Goal: Task Accomplishment & Management: Complete application form

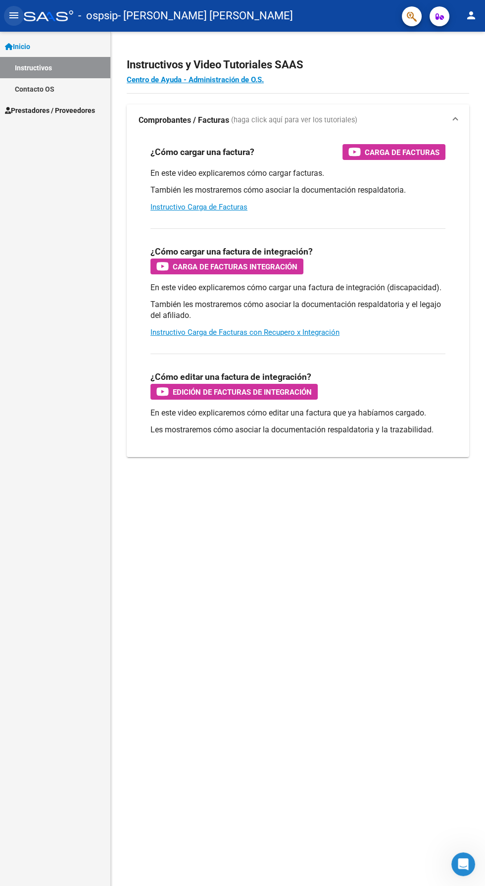
click at [13, 21] on button "menu" at bounding box center [14, 16] width 20 height 20
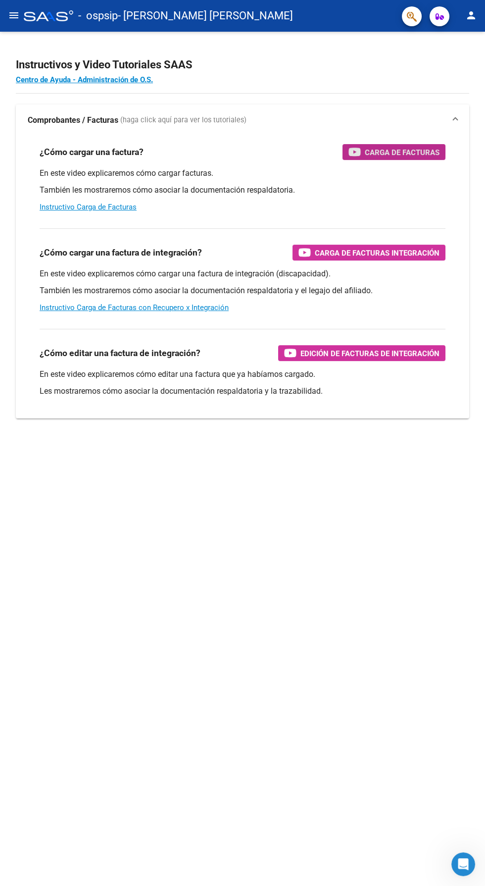
click at [381, 150] on span "Carga de Facturas" at bounding box center [402, 152] width 75 height 12
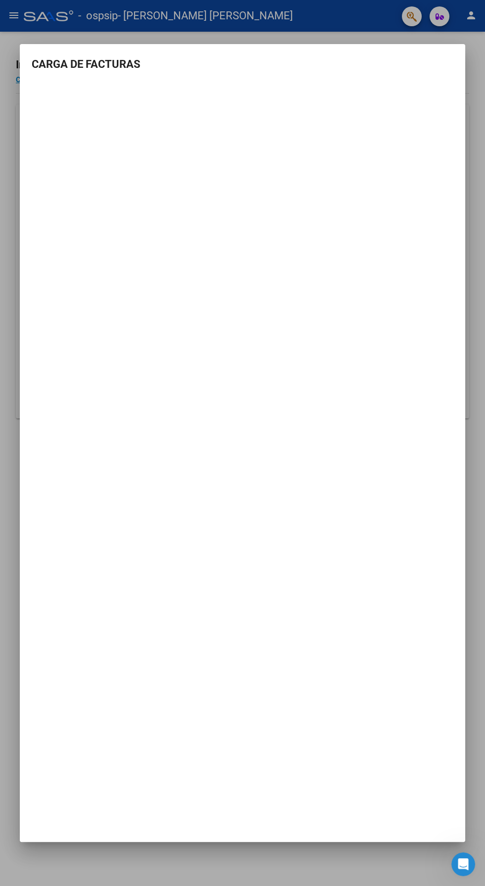
click at [305, 858] on div at bounding box center [242, 443] width 485 height 886
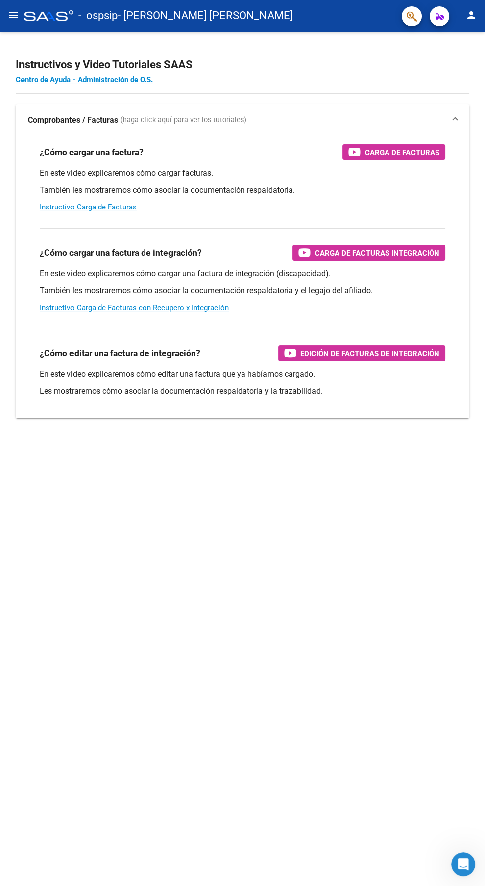
click at [12, 32] on div "Instructivos y Video Tutoriales SAAS Centro de Ayuda - Administración de O.S. C…" at bounding box center [242, 249] width 485 height 434
click at [14, 15] on mat-icon "menu" at bounding box center [14, 15] width 12 height 12
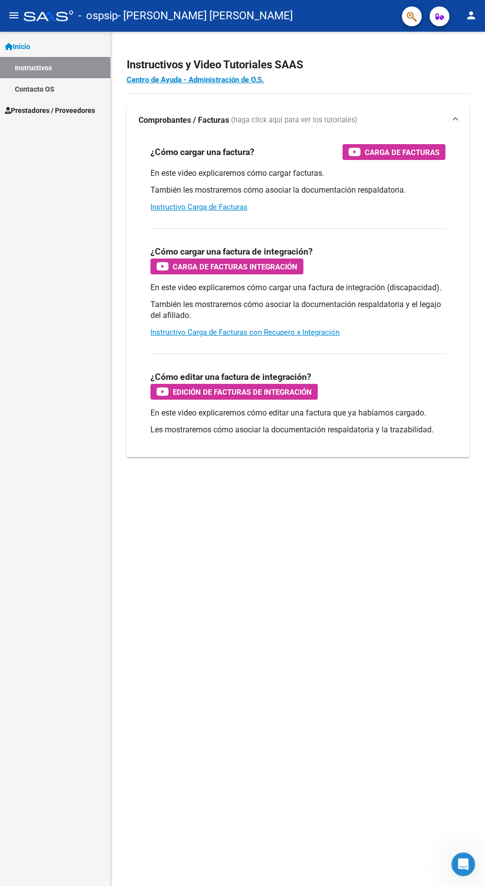
click at [40, 47] on link "Inicio" at bounding box center [55, 46] width 110 height 21
click at [60, 66] on span "Prestadores / Proveedores" at bounding box center [50, 67] width 90 height 11
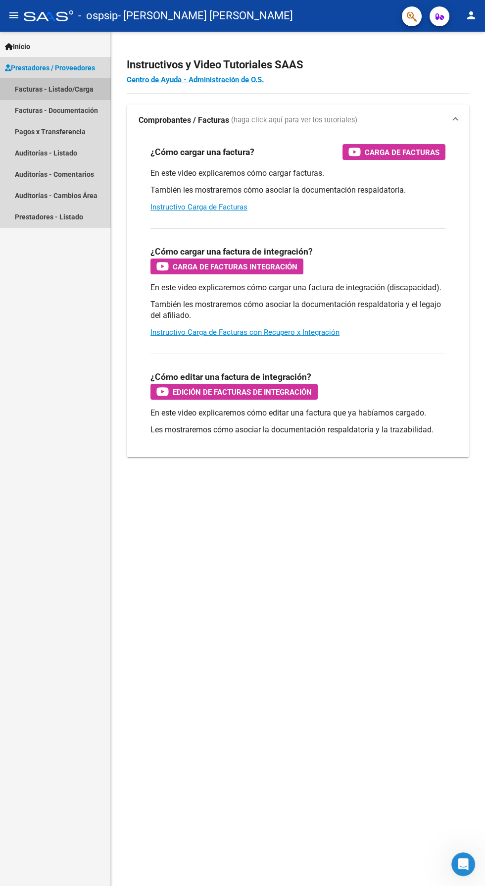
click at [65, 89] on link "Facturas - Listado/Carga" at bounding box center [55, 88] width 110 height 21
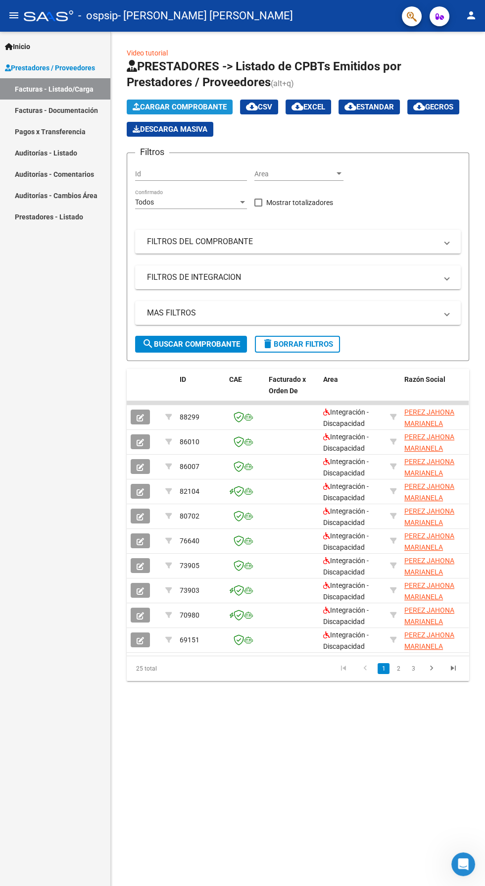
click at [191, 106] on span "Cargar Comprobante" at bounding box center [180, 106] width 94 height 9
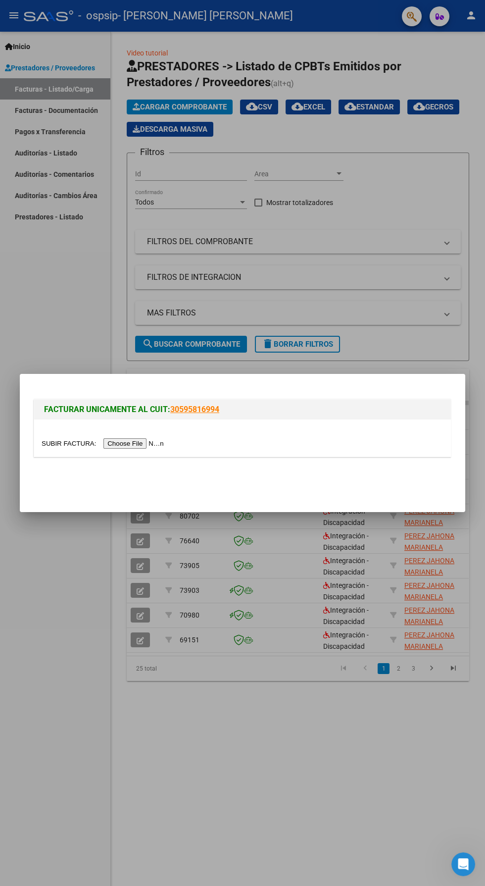
click at [131, 444] on input "file" at bounding box center [104, 443] width 125 height 10
click at [141, 447] on input "file" at bounding box center [104, 443] width 125 height 10
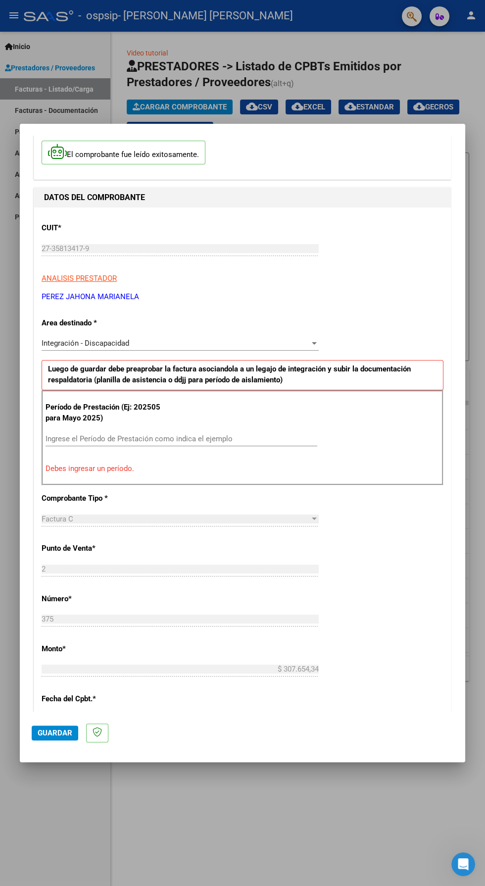
scroll to position [56, 0]
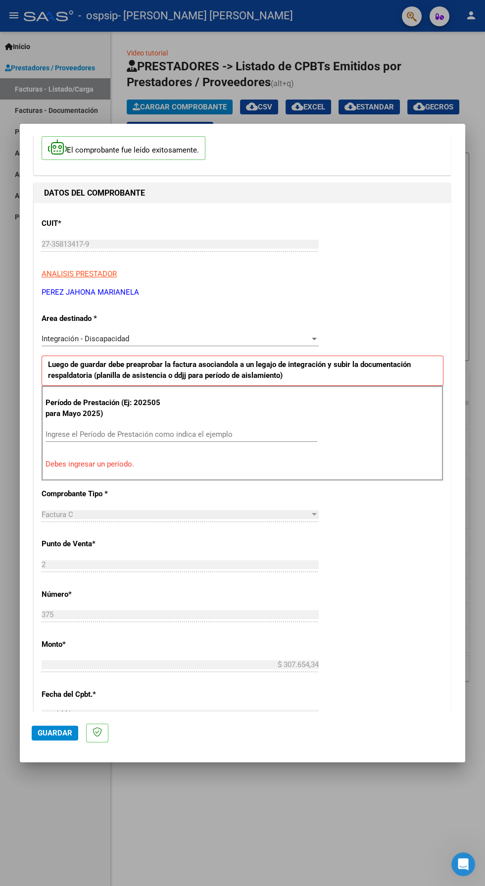
click at [183, 430] on input "Ingrese el Período de Prestación como indica el ejemplo" at bounding box center [182, 434] width 272 height 9
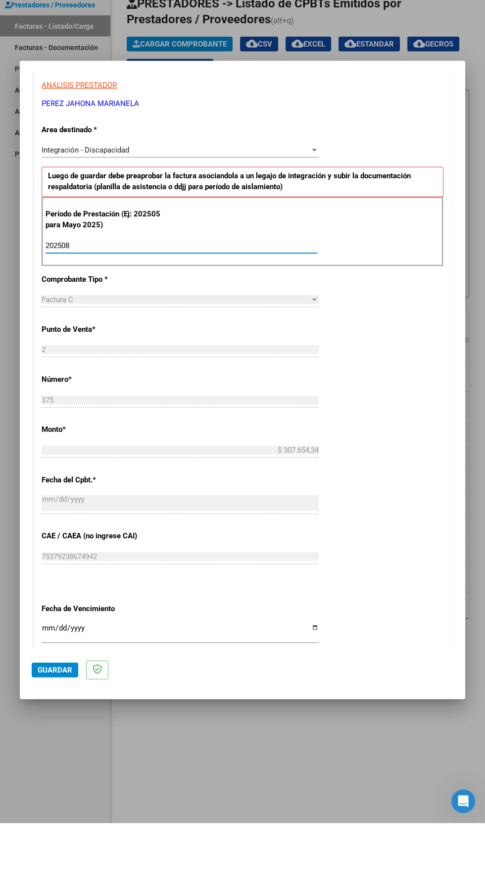
scroll to position [263, 0]
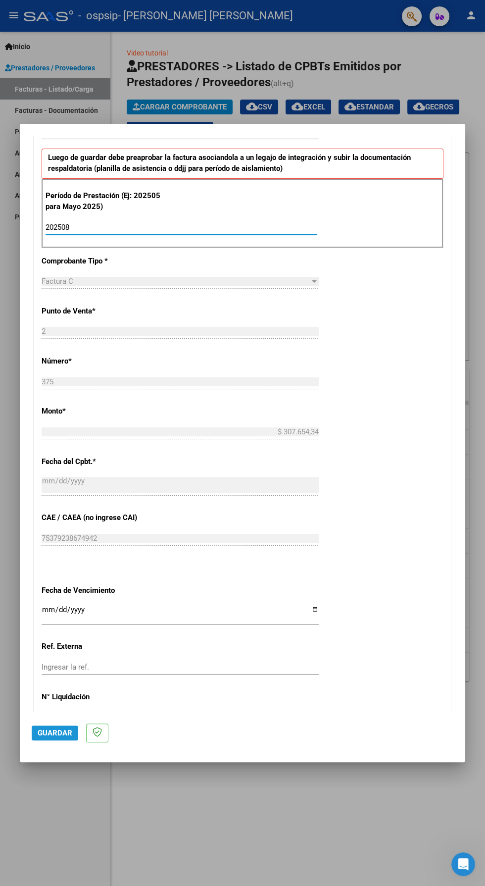
type input "202508"
click at [49, 737] on span "Guardar" at bounding box center [55, 732] width 35 height 9
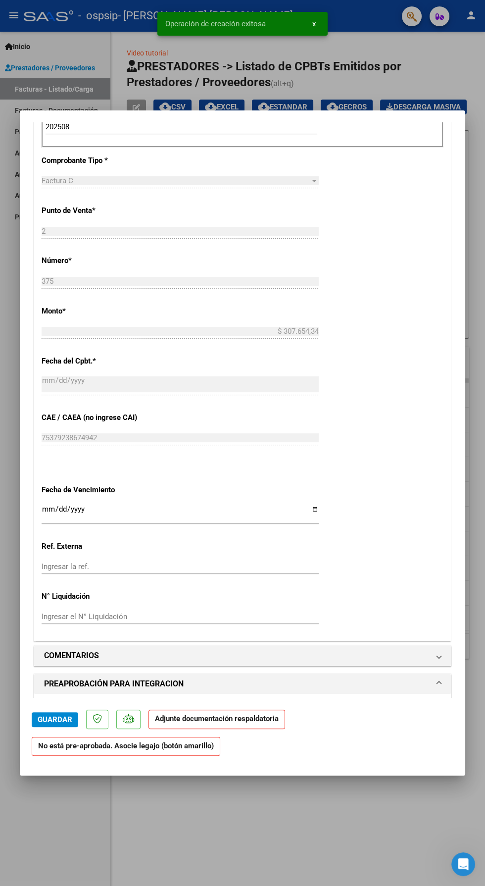
scroll to position [340, 0]
click at [115, 704] on span "Asociar Legajo" at bounding box center [101, 708] width 60 height 9
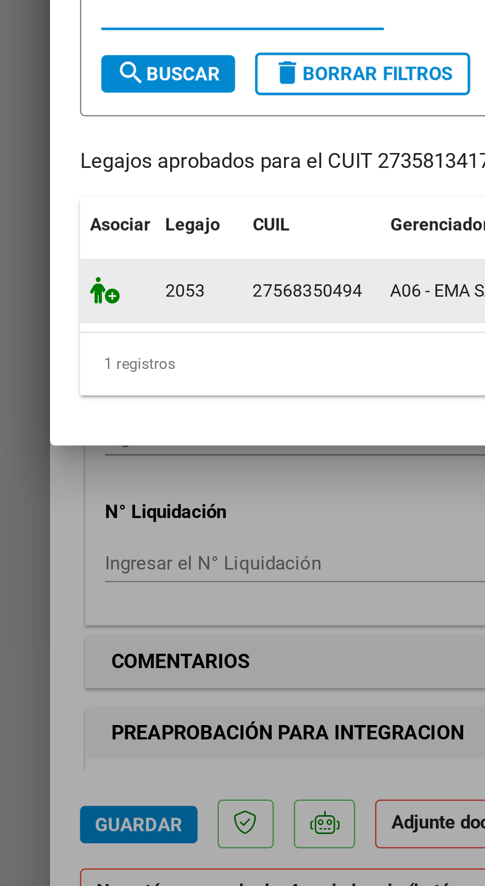
click at [40, 509] on icon at bounding box center [42, 507] width 12 height 11
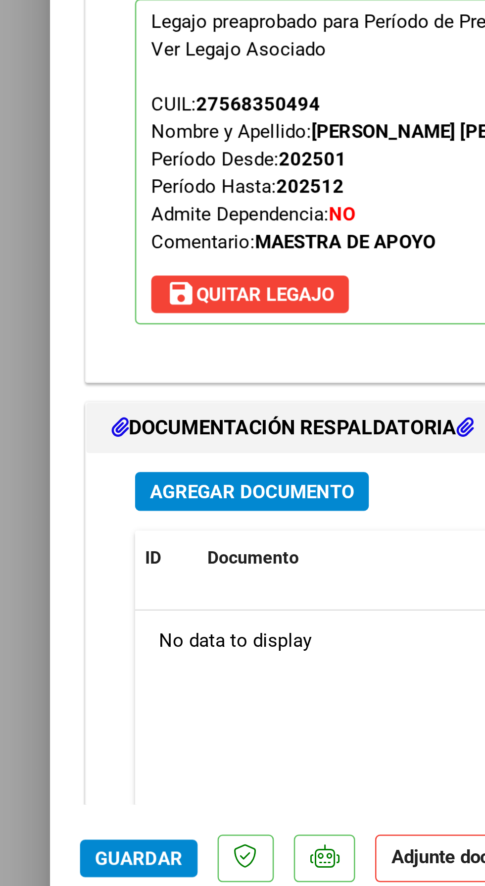
scroll to position [703, 0]
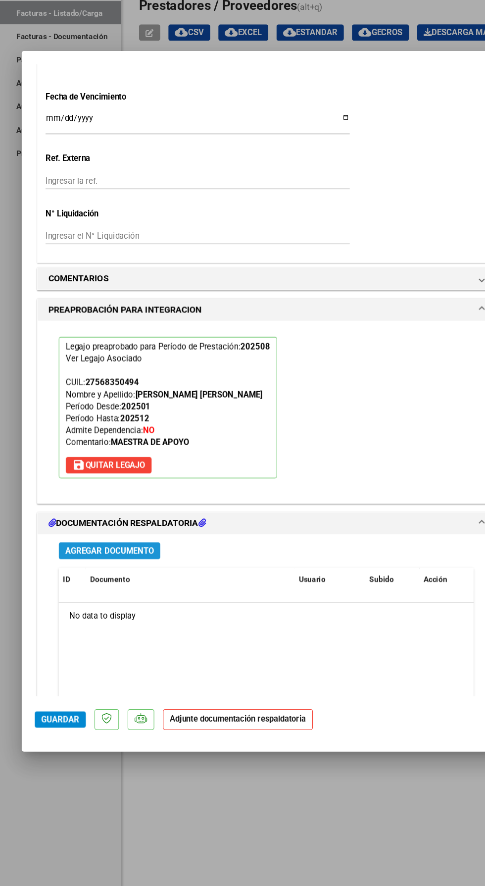
click at [116, 575] on span "Agregar Documento" at bounding box center [99, 579] width 81 height 9
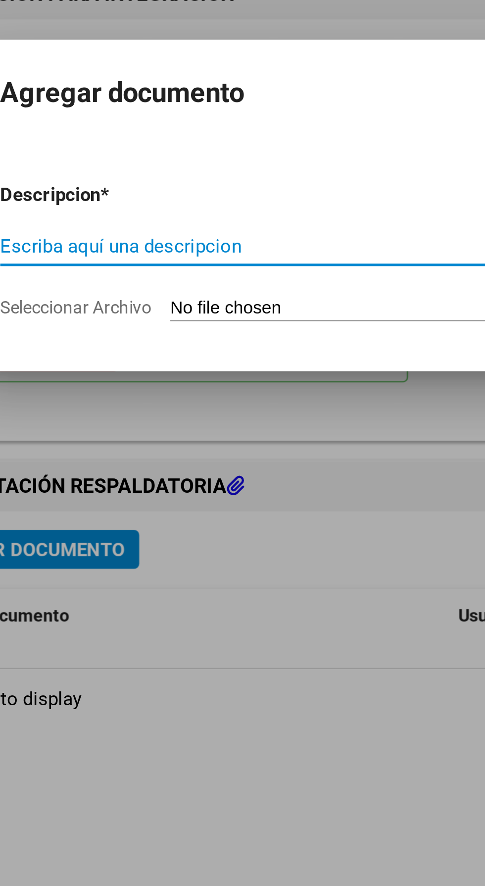
click at [227, 488] on input "Seleccionar Archivo" at bounding box center [223, 483] width 131 height 9
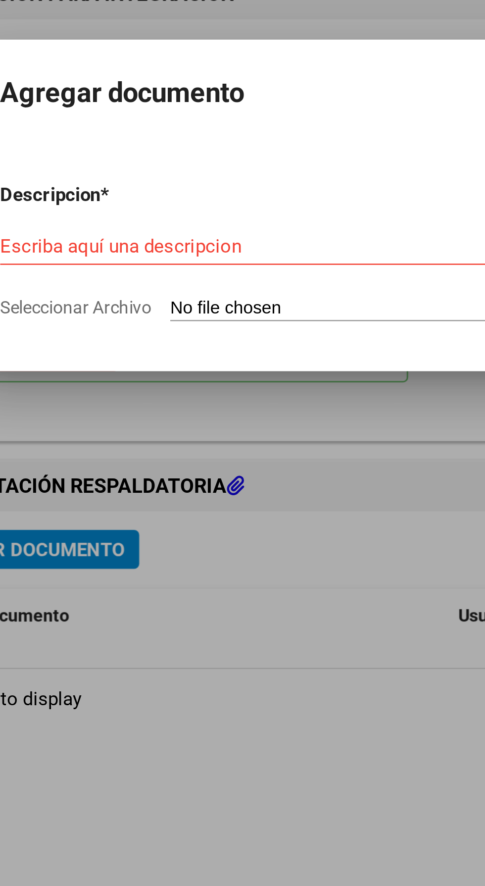
type input "C:\fakepath\27358134179_011_00002_00000375.pdf"
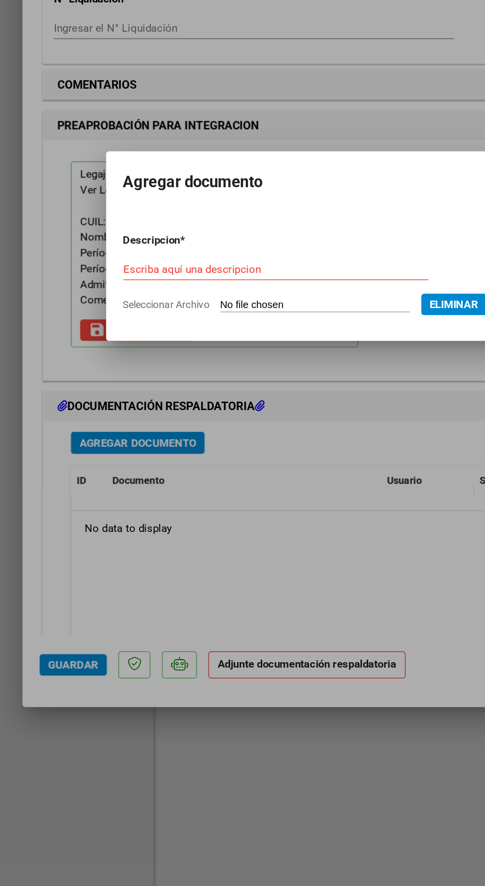
scroll to position [0, 0]
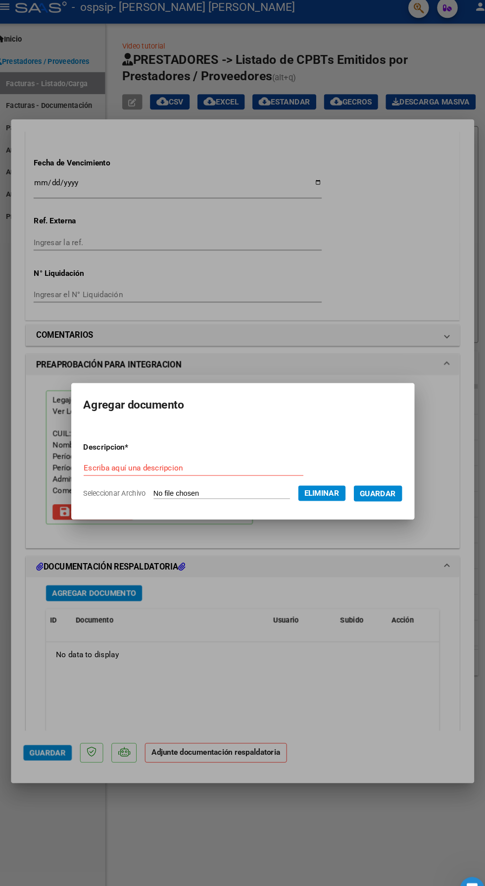
click at [162, 455] on input "Escriba aquí una descripcion" at bounding box center [195, 458] width 211 height 9
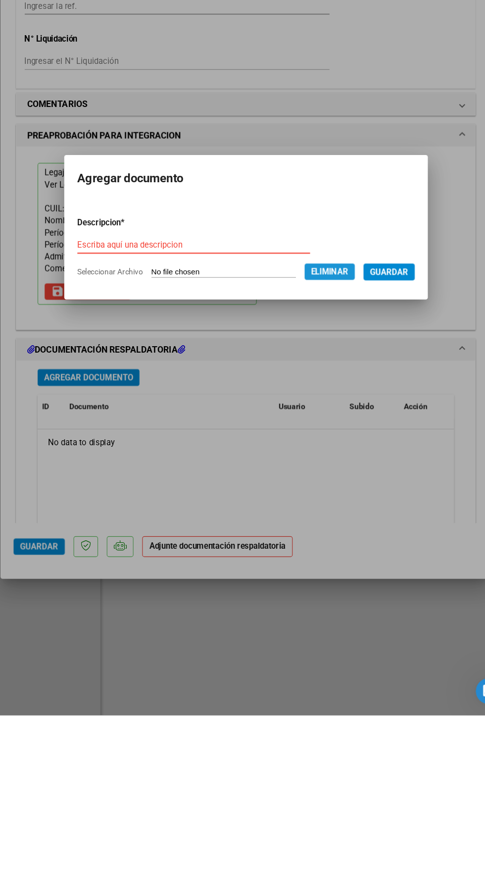
click at [335, 480] on span "Eliminar" at bounding box center [319, 483] width 34 height 9
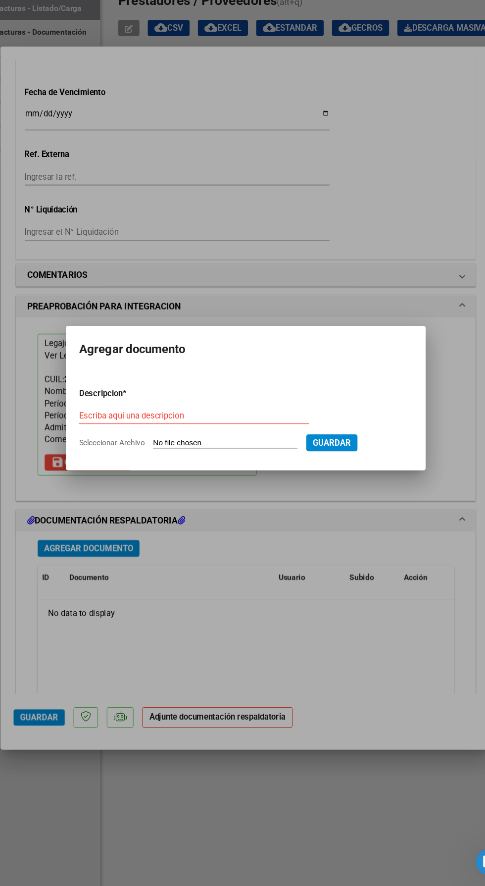
click at [250, 484] on input "Seleccionar Archivo" at bounding box center [223, 483] width 131 height 9
type input "C:\fakepath\planilla de asistencia agosto [PERSON_NAME].pdf"
click at [246, 461] on input "Escriba aquí una descripcion" at bounding box center [195, 458] width 211 height 9
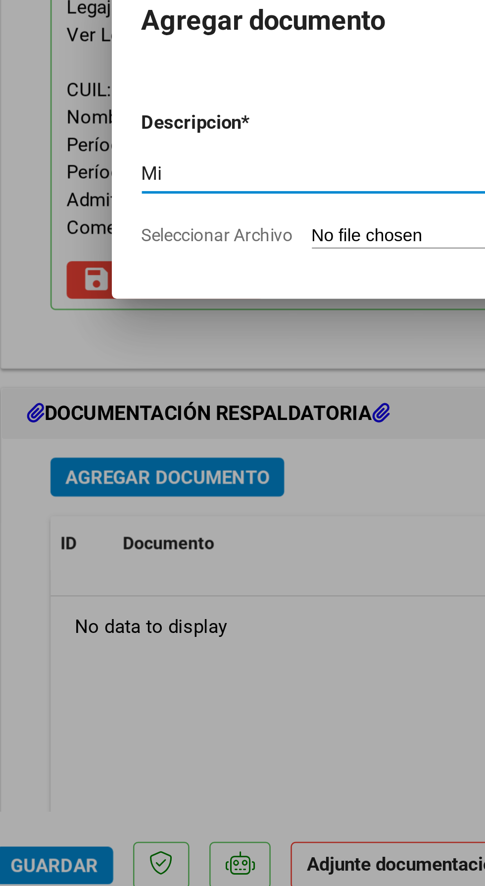
type input "M"
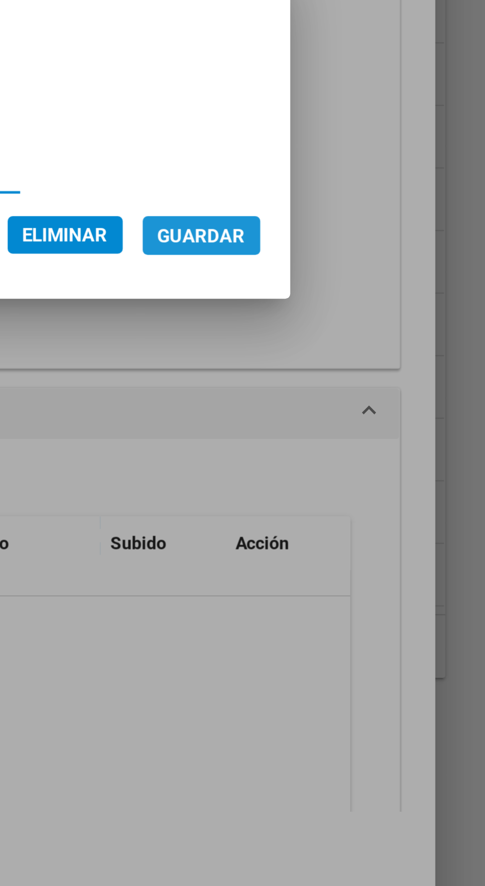
type input "Mes [PERSON_NAME][DATE]"
click at [390, 487] on span "Guardar" at bounding box center [372, 483] width 35 height 9
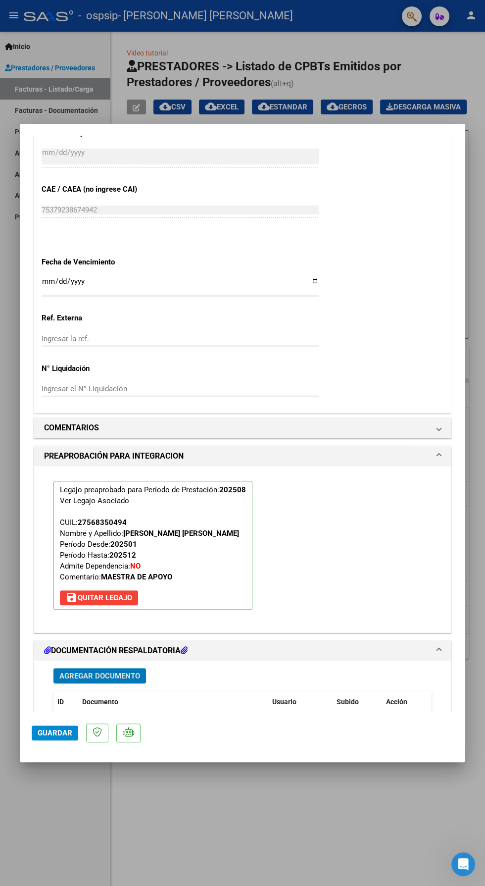
scroll to position [703, 0]
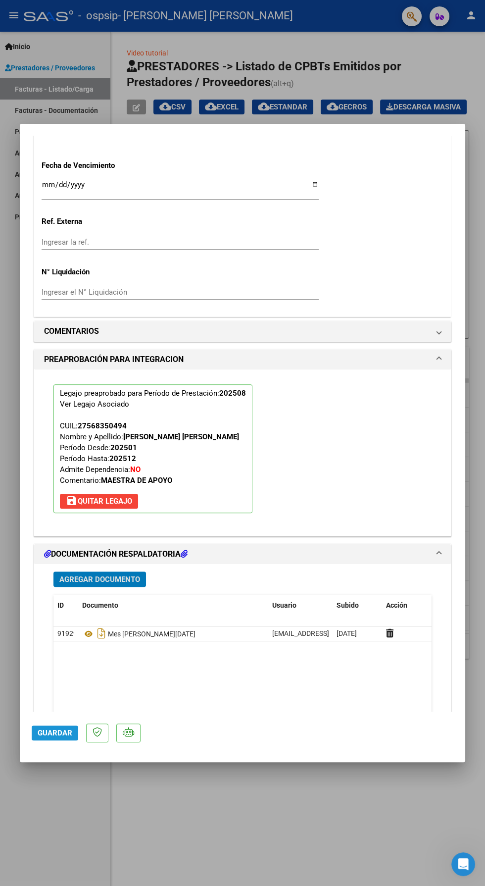
click at [45, 737] on span "Guardar" at bounding box center [55, 732] width 35 height 9
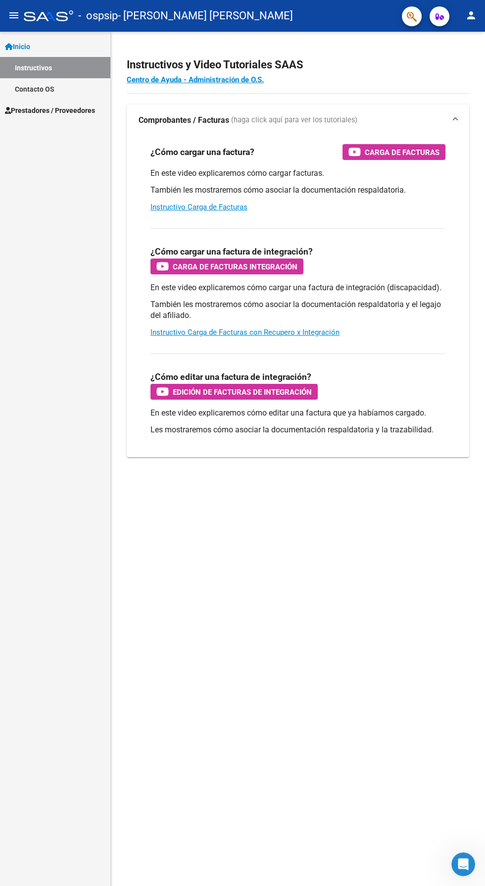
click at [15, 15] on mat-icon "menu" at bounding box center [14, 15] width 12 height 12
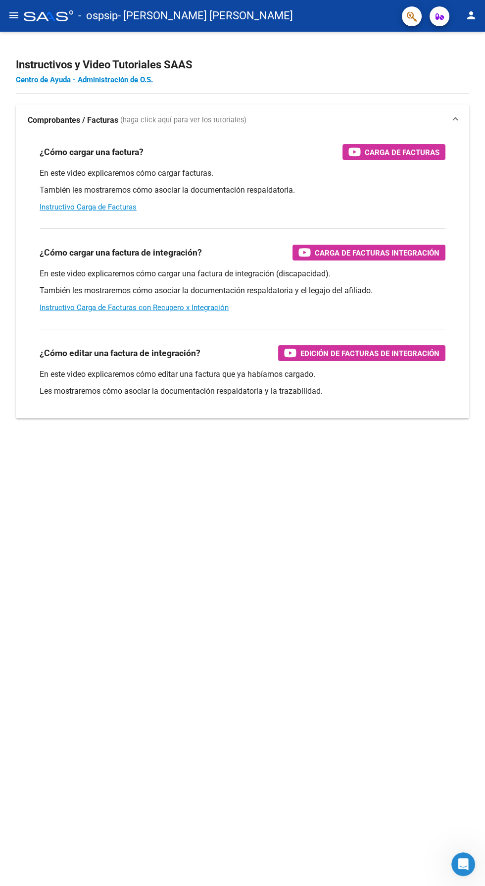
click at [19, 19] on mat-icon "menu" at bounding box center [14, 15] width 12 height 12
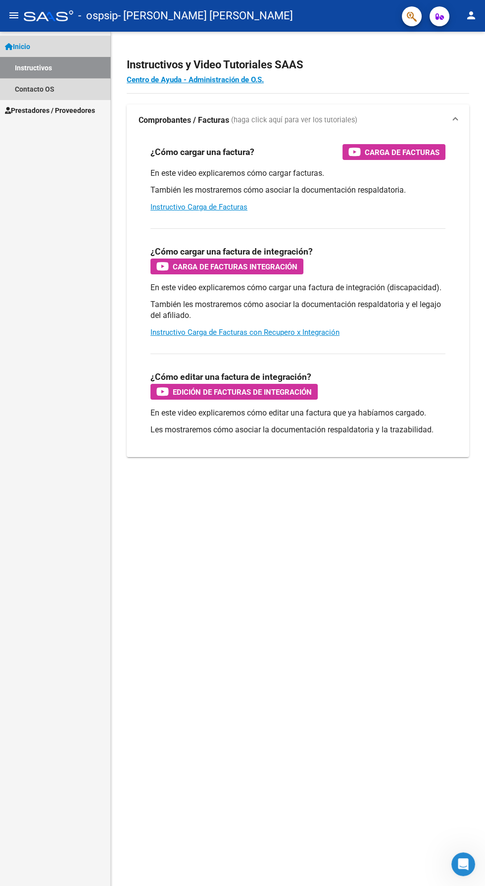
click at [81, 72] on link "Instructivos" at bounding box center [55, 67] width 110 height 21
click at [93, 75] on link "Instructivos" at bounding box center [55, 67] width 110 height 21
click at [20, 43] on span "Inicio" at bounding box center [17, 46] width 25 height 11
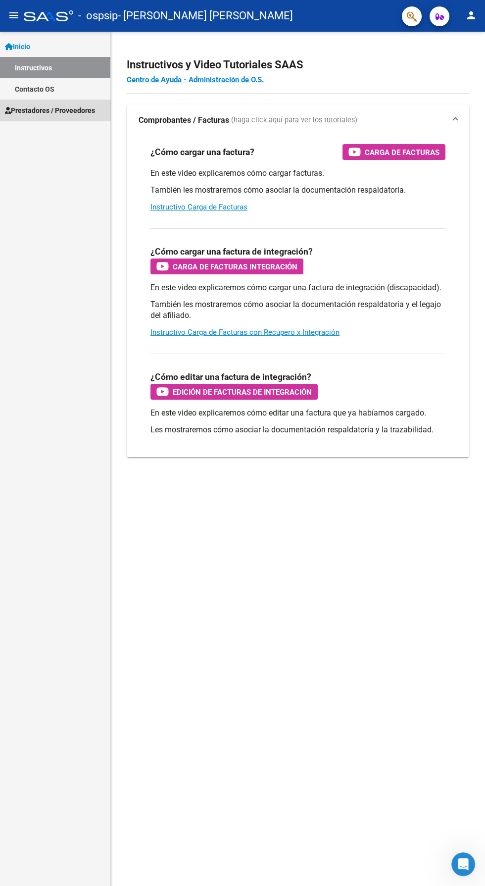
click at [55, 114] on span "Prestadores / Proveedores" at bounding box center [50, 110] width 90 height 11
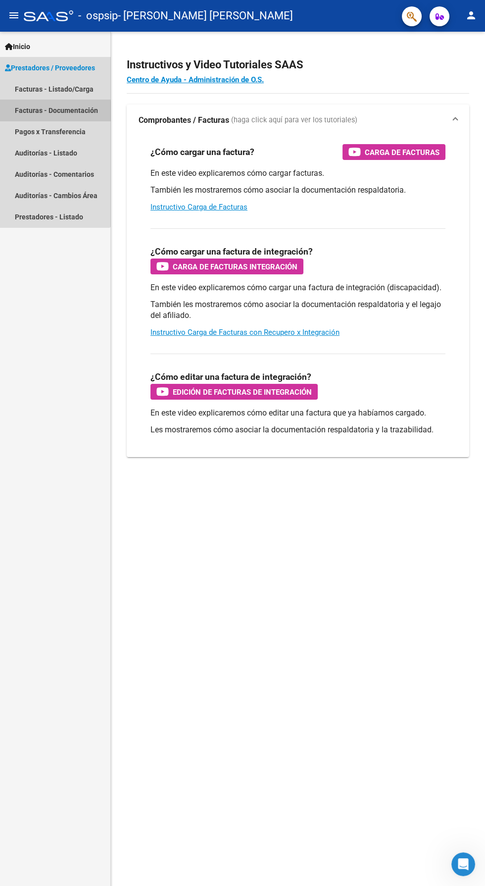
click at [35, 112] on link "Facturas - Documentación" at bounding box center [55, 110] width 110 height 21
